Goal: Find specific page/section

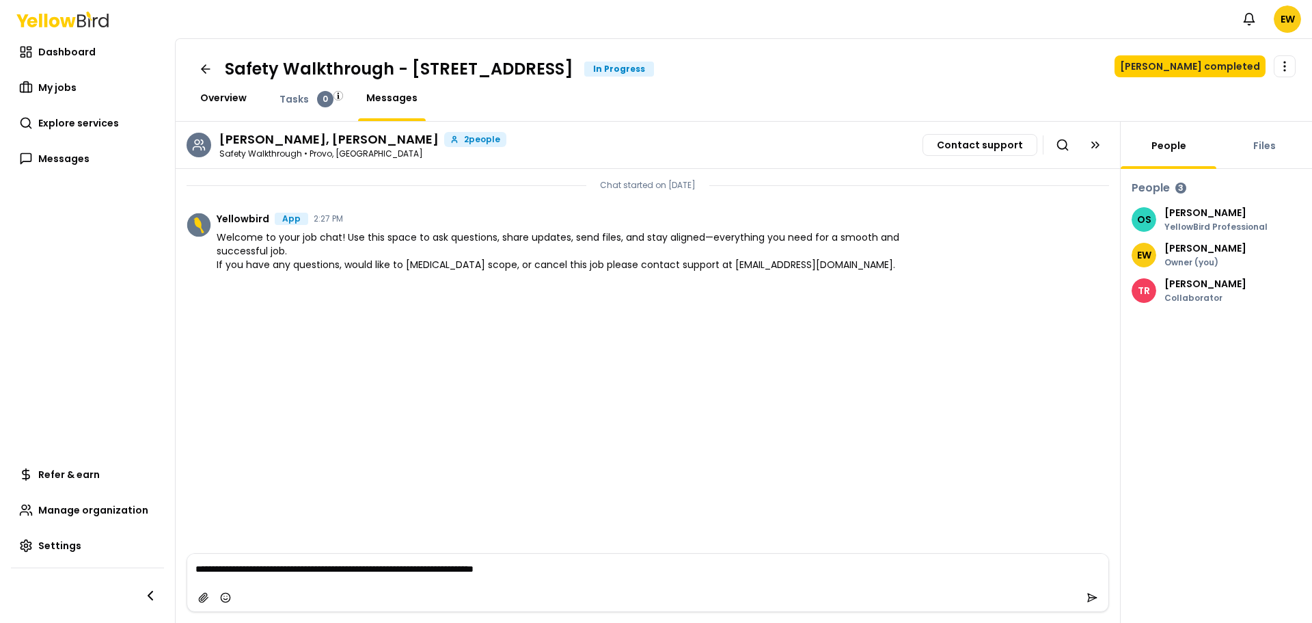
click at [221, 97] on span "Overview" at bounding box center [223, 98] width 46 height 14
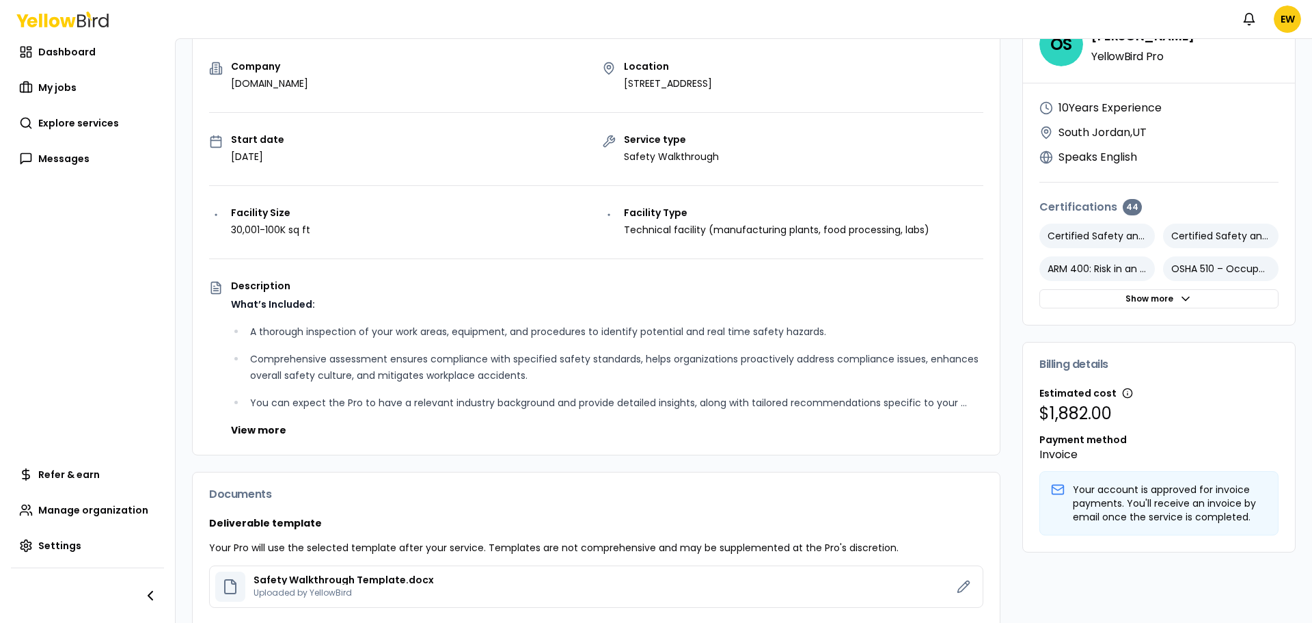
scroll to position [256, 0]
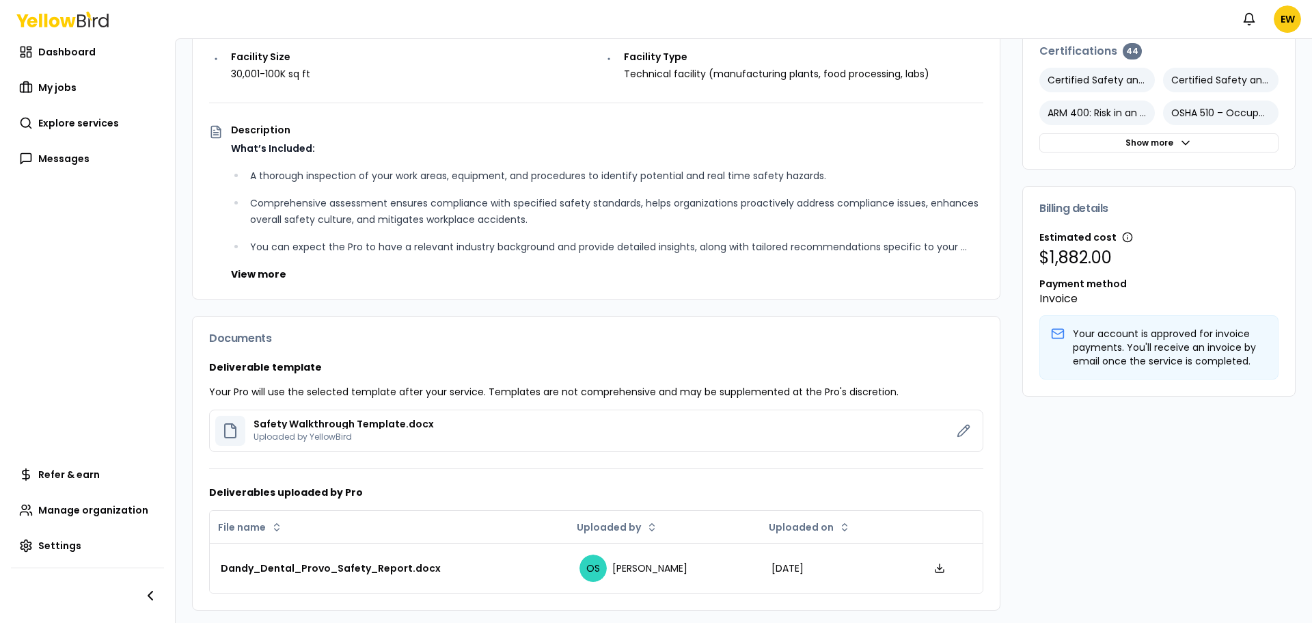
scroll to position [293, 0]
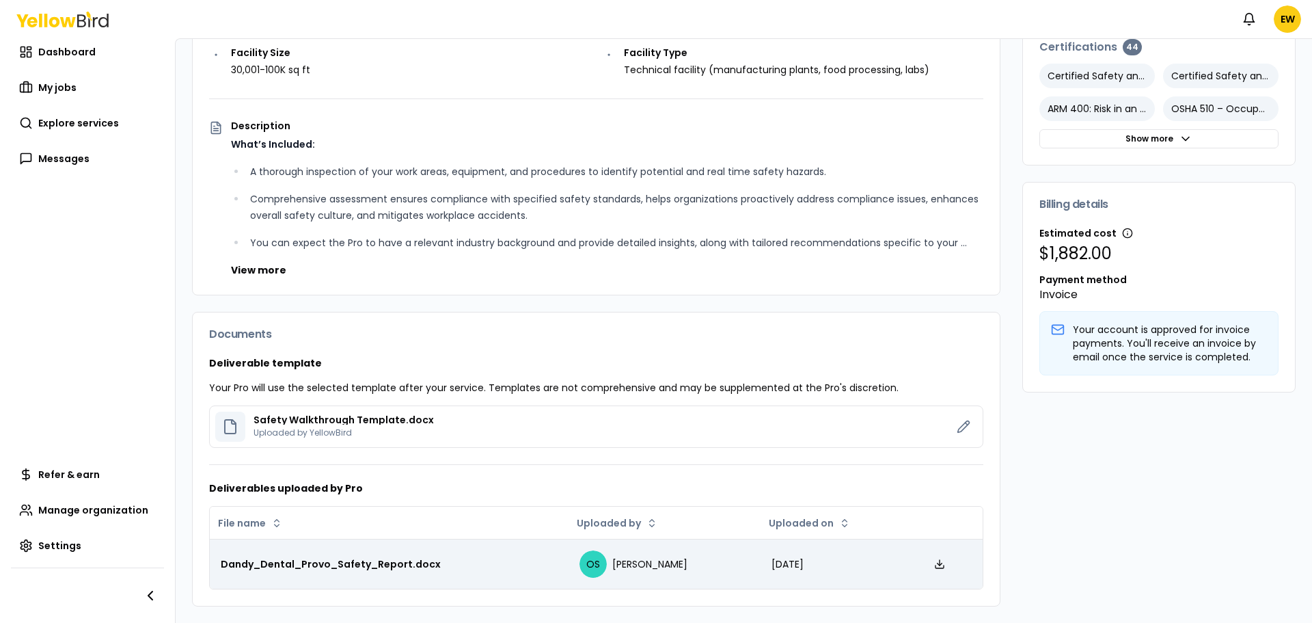
click at [491, 563] on div "Dandy_Dental_Provo_Safety_Report.docx" at bounding box center [389, 564] width 337 height 14
click at [940, 563] on line at bounding box center [940, 562] width 0 height 5
